Goal: Task Accomplishment & Management: Use online tool/utility

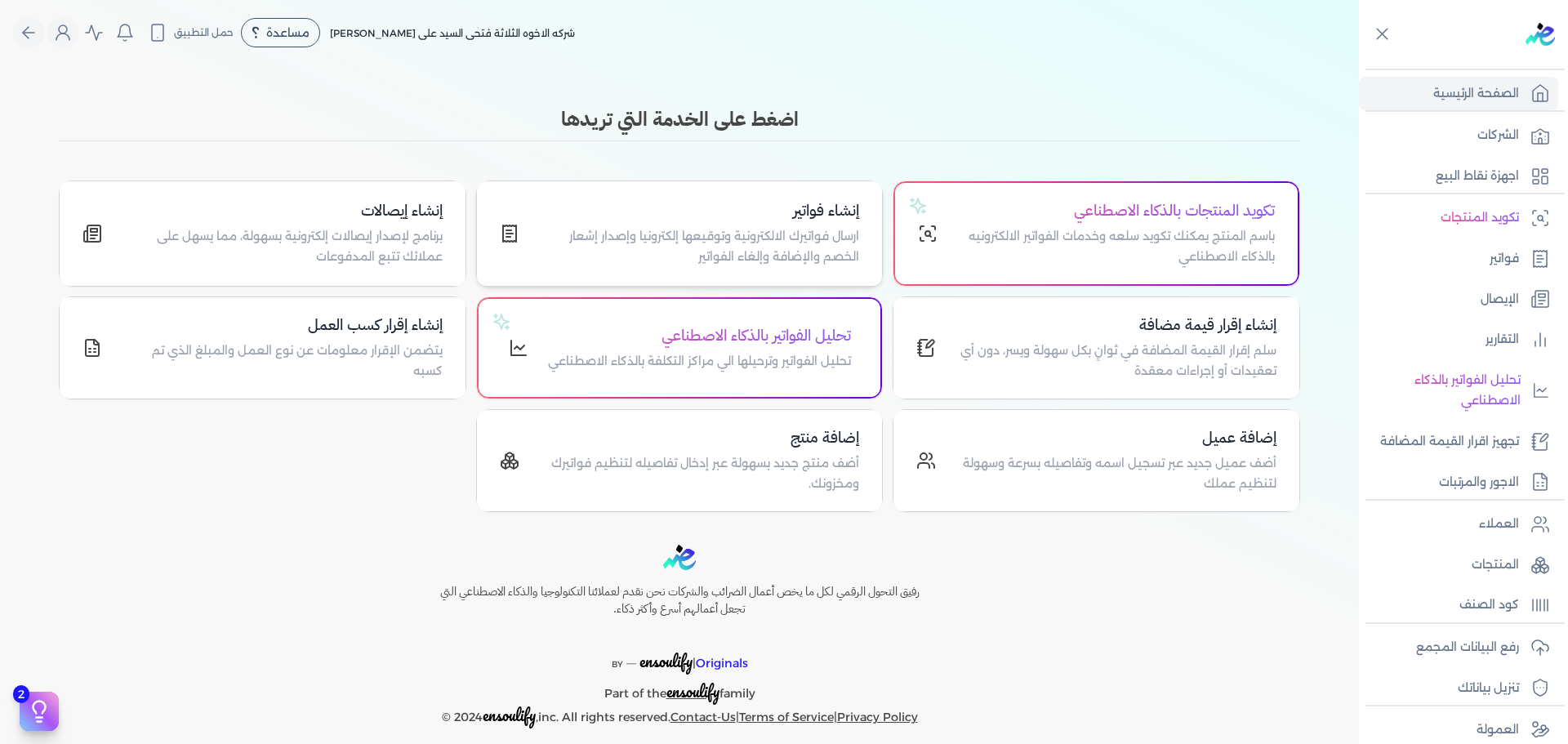
click at [741, 227] on p "ارسال فواتيرك الالكترونية وتوقيعها إلكترونيا وإصدار إشعار الخصم والإضافة وإلغاء…" at bounding box center [700, 247] width 321 height 42
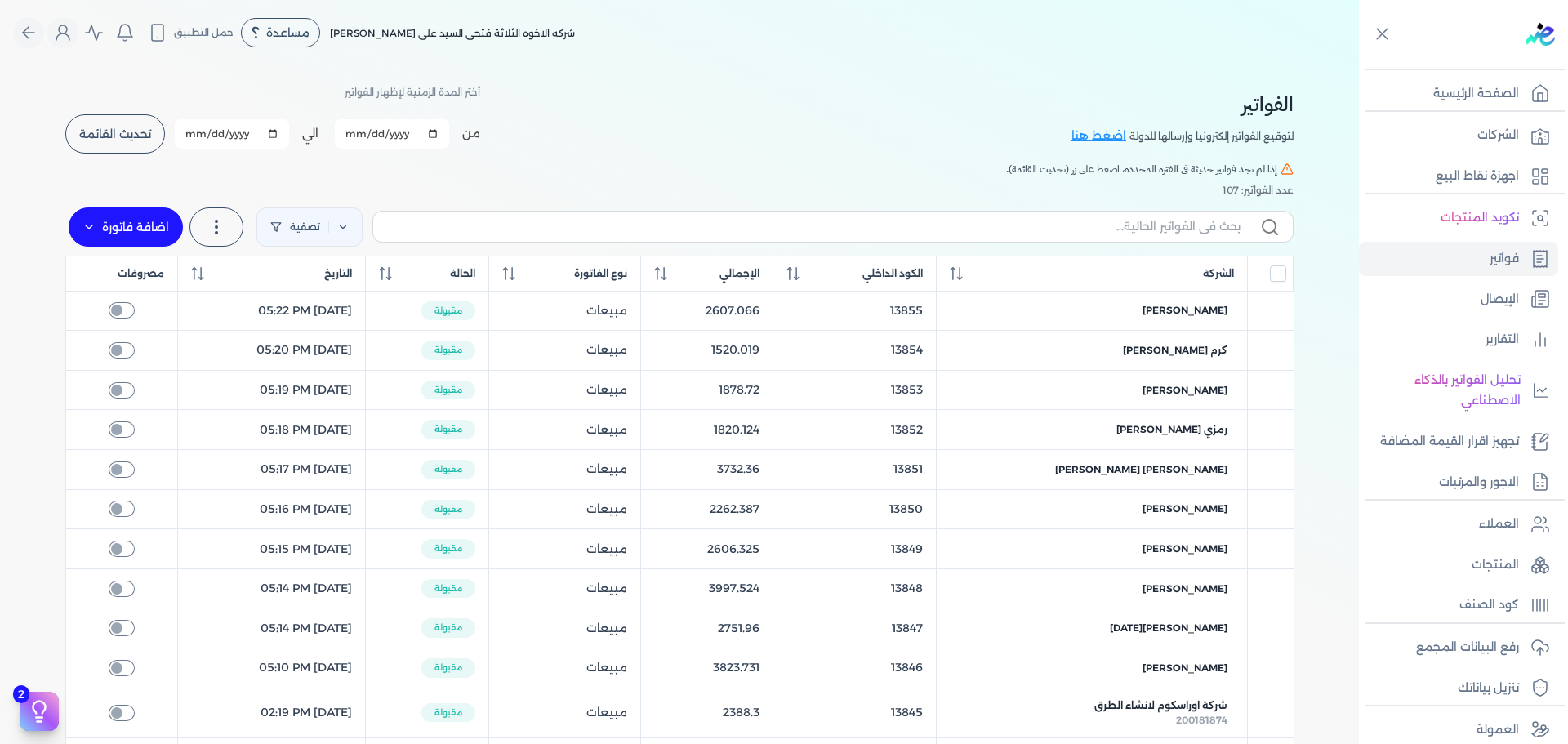
click at [397, 143] on input "[DATE]" at bounding box center [392, 134] width 115 height 30
click at [237, 134] on input "[DATE]" at bounding box center [232, 134] width 115 height 30
click at [60, 134] on div "الفواتير لتوقيع الفواتير إلكترونيا وإرسالها للدولة اضغط هنا أختر المدة الزمنية …" at bounding box center [679, 603] width 1255 height 1076
click at [151, 174] on h5 "إذا لم تجد فواتير حديثة في الفترة المحددة، اضغط على زر (تحديث القائمة)." at bounding box center [679, 168] width 1229 height 15
click at [101, 167] on h5 "إذا لم تجد فواتير حديثة في الفترة المحددة، اضغط على زر (تحديث القائمة)." at bounding box center [679, 168] width 1229 height 15
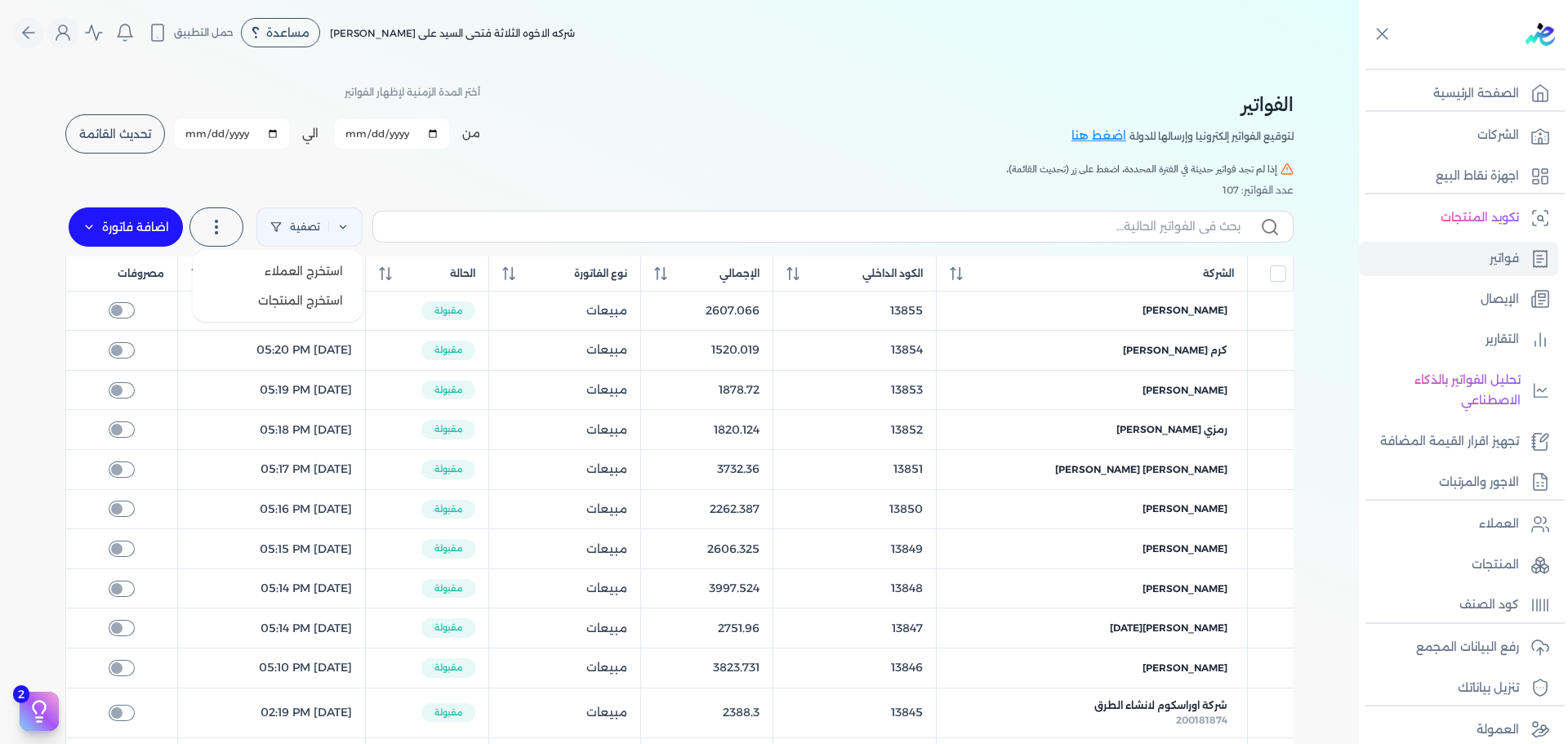
click at [234, 230] on label at bounding box center [216, 227] width 54 height 39
click at [639, 189] on div "عدد الفواتير: 107" at bounding box center [679, 190] width 1229 height 15
click at [227, 240] on label at bounding box center [216, 227] width 54 height 39
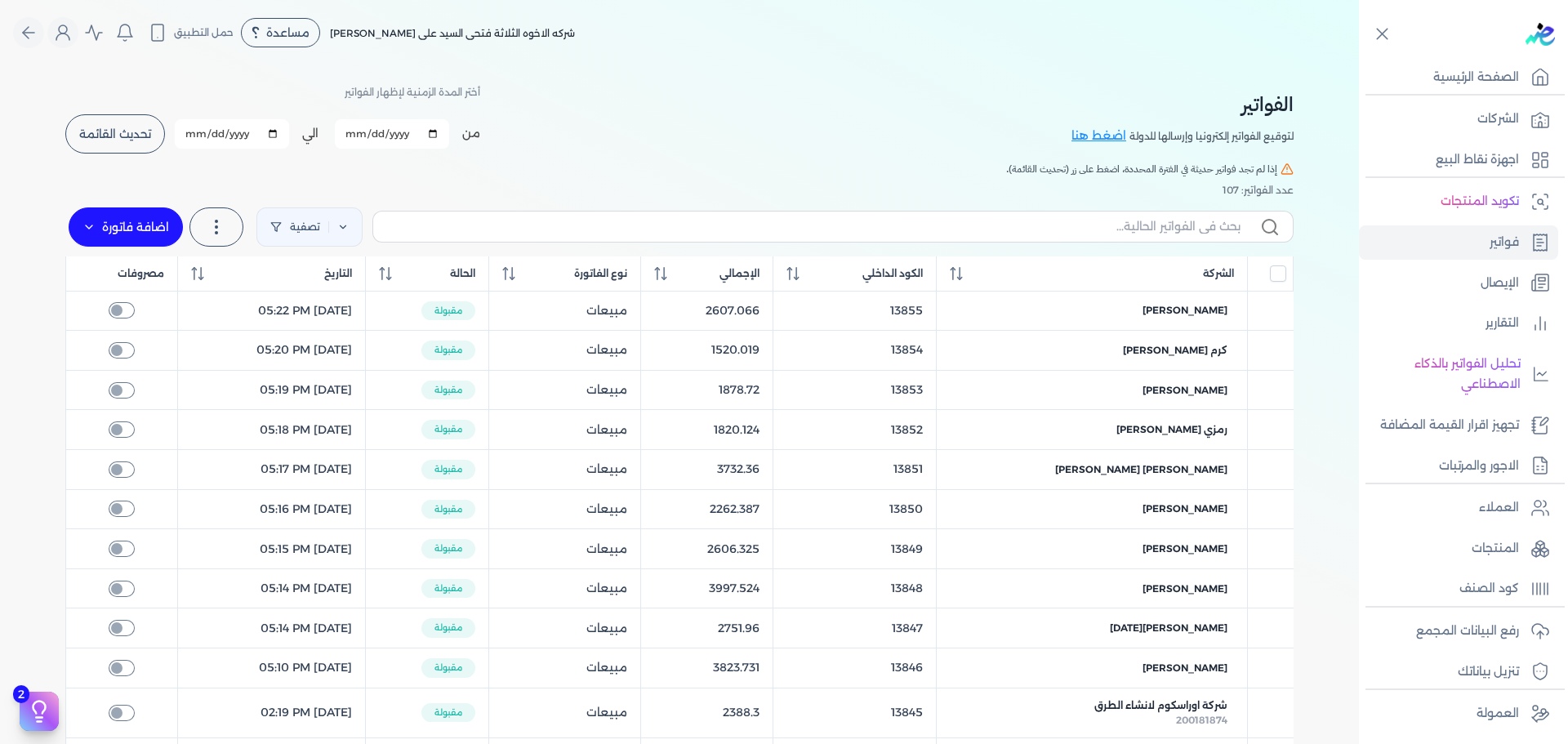
click at [712, 92] on div "الفواتير لتوقيع الفواتير إلكترونيا وإرسالها للدولة اضغط هنا أختر المدة الزمنية …" at bounding box center [679, 118] width 1229 height 74
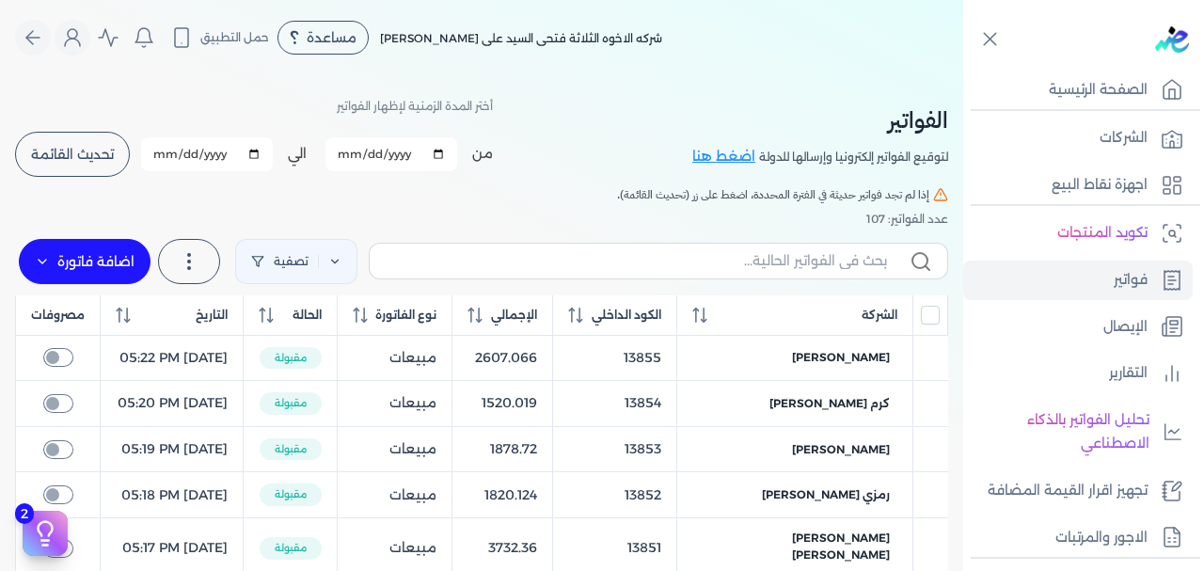
scroll to position [18, 0]
click at [997, 32] on icon at bounding box center [990, 39] width 24 height 24
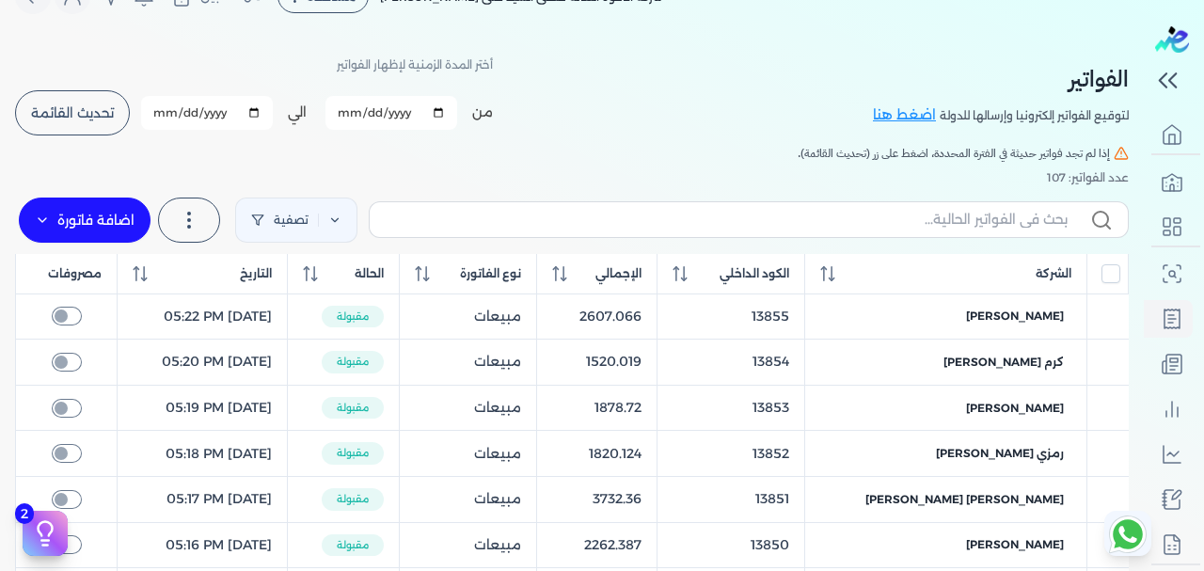
scroll to position [0, 0]
